Goal: Information Seeking & Learning: Understand process/instructions

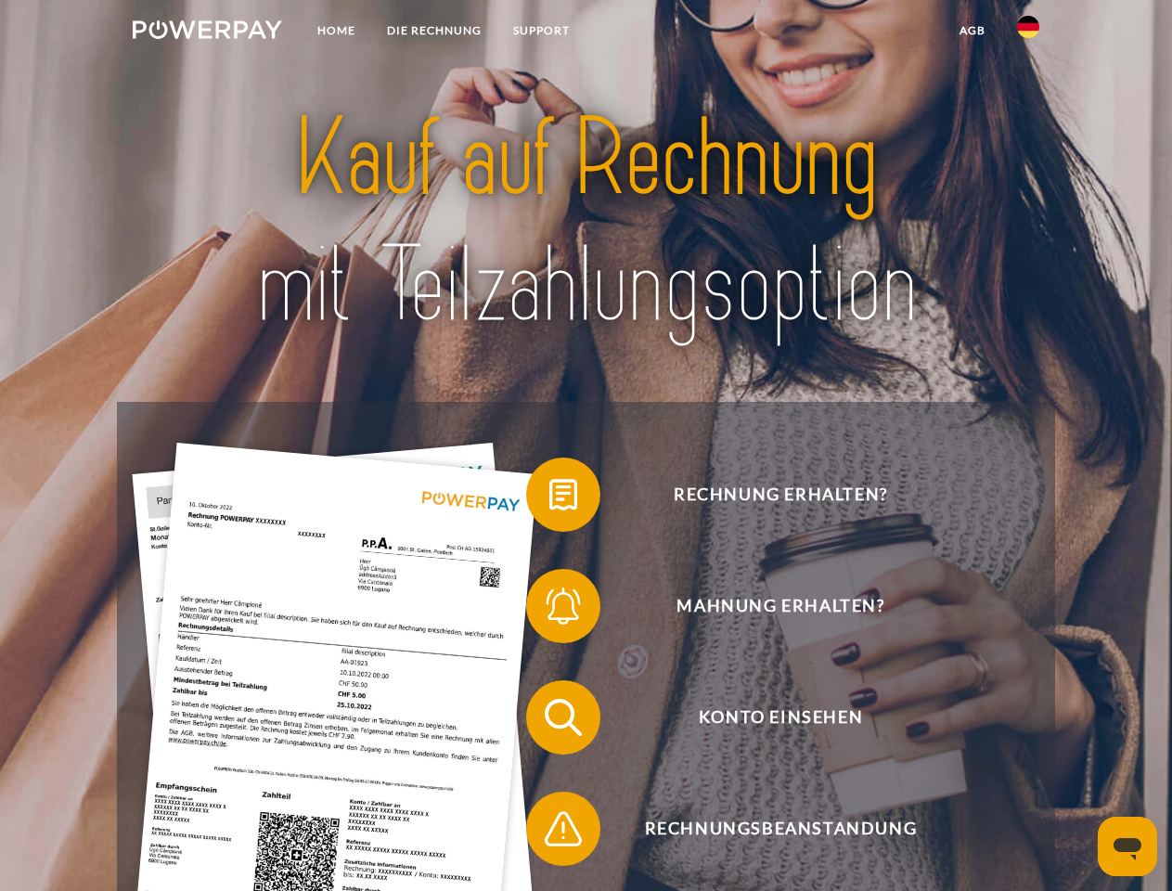
click at [207, 32] on img at bounding box center [207, 29] width 149 height 19
click at [1028, 32] on img at bounding box center [1028, 27] width 22 height 22
click at [972, 31] on link "agb" at bounding box center [973, 30] width 58 height 33
click at [550, 498] on span at bounding box center [535, 494] width 93 height 93
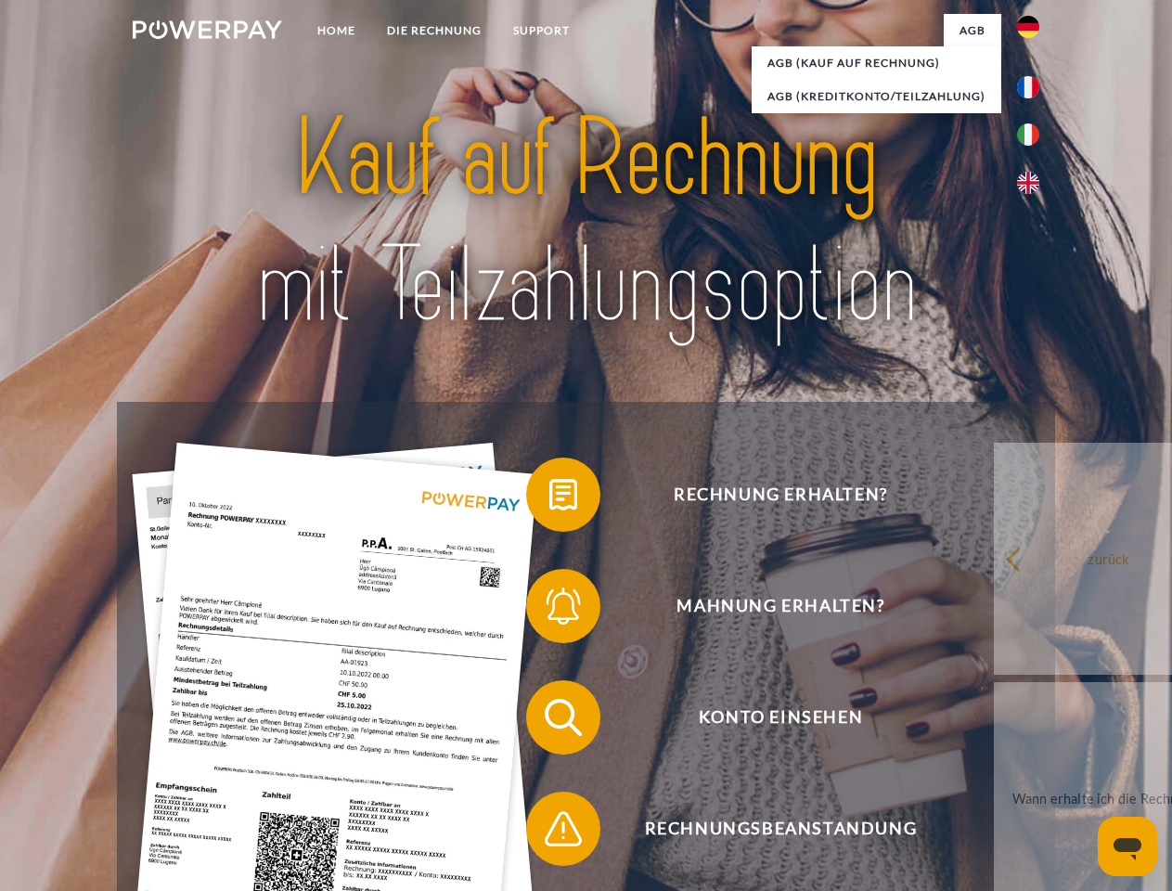
click at [550, 610] on span at bounding box center [535, 606] width 93 height 93
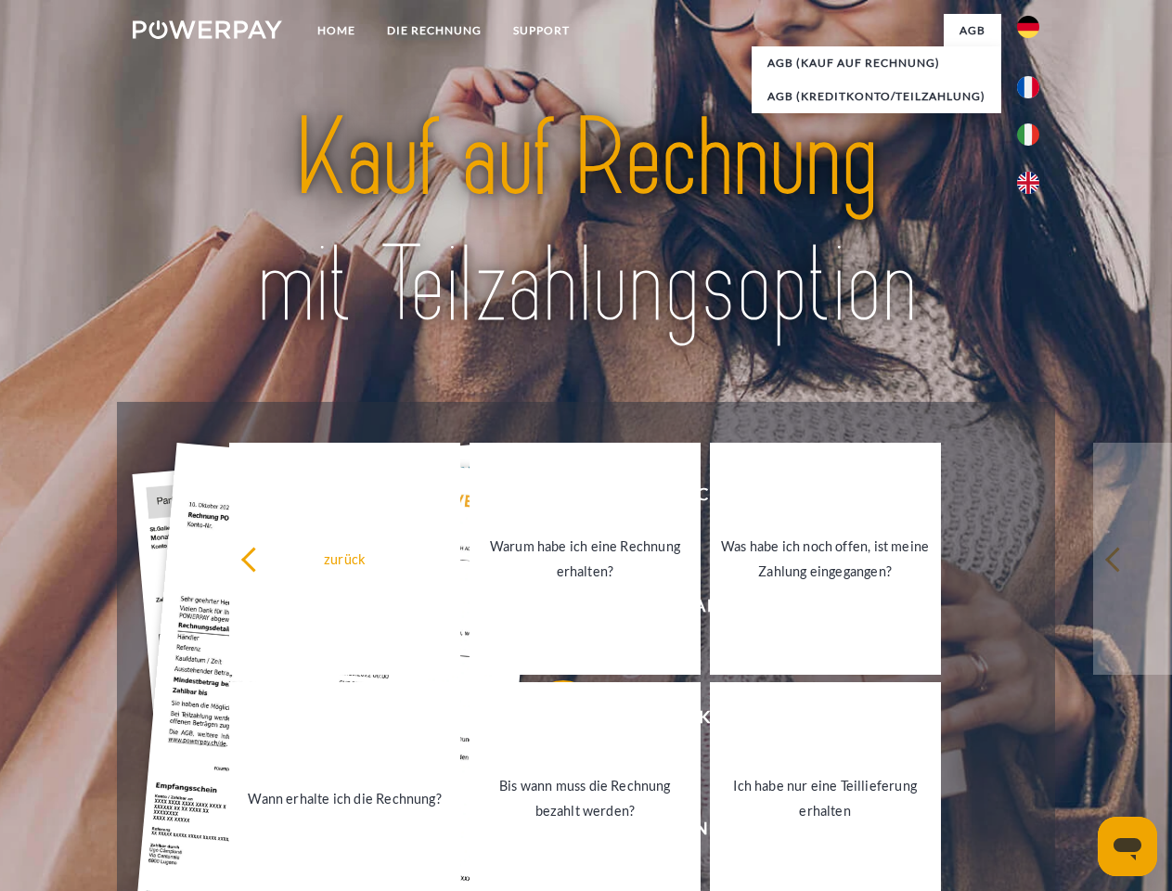
click at [550, 721] on link "Bis wann muss die Rechnung bezahlt werden?" at bounding box center [585, 798] width 231 height 232
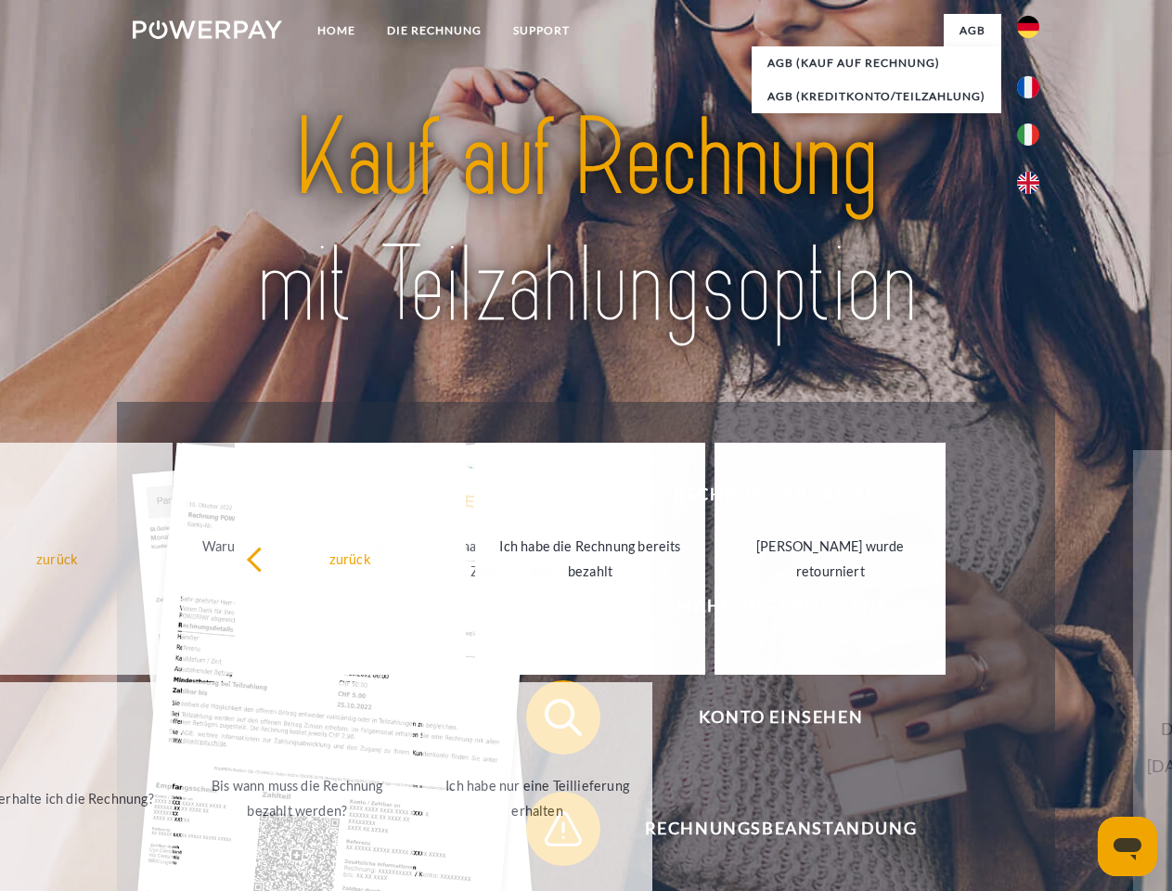
click at [550, 833] on span at bounding box center [535, 829] width 93 height 93
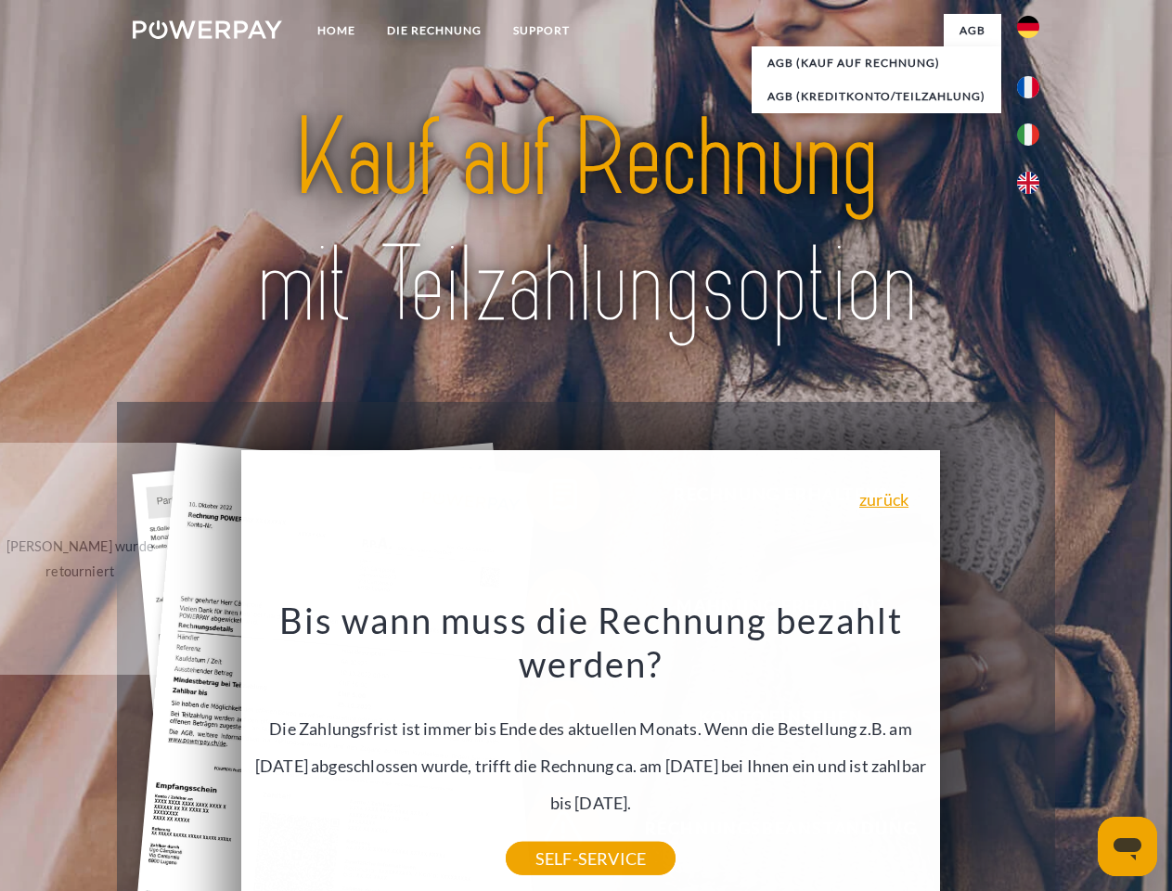
click at [1128, 847] on icon "Messaging-Fenster öffnen" at bounding box center [1128, 849] width 28 height 22
